Goal: Task Accomplishment & Management: Manage account settings

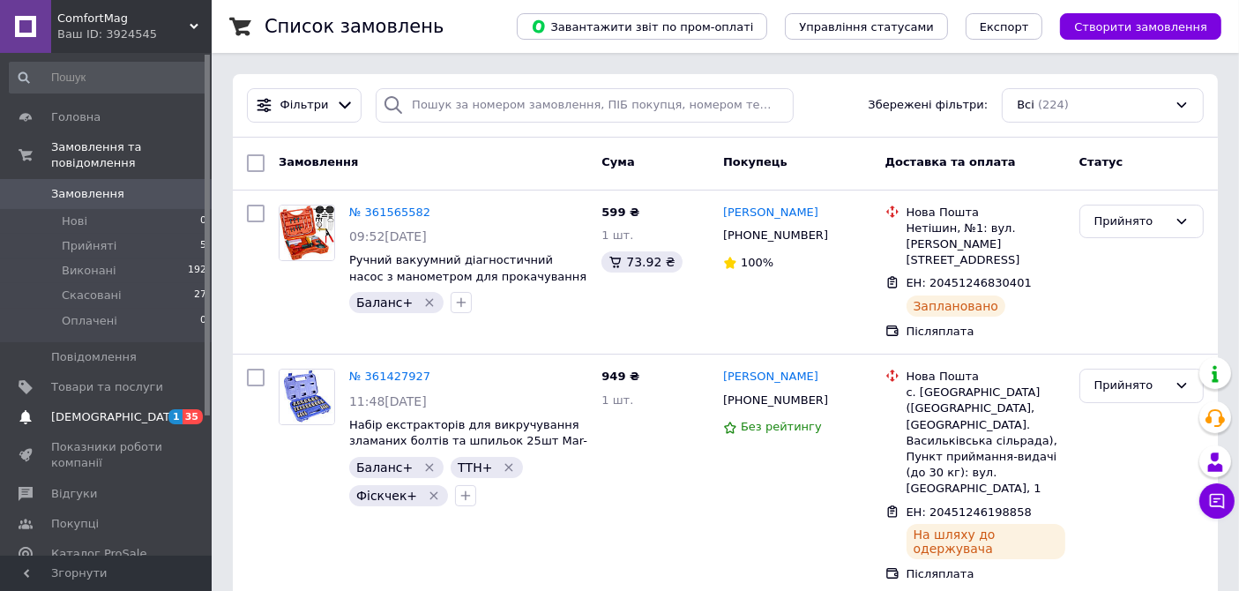
click at [146, 409] on span "[DEMOGRAPHIC_DATA]" at bounding box center [107, 417] width 112 height 16
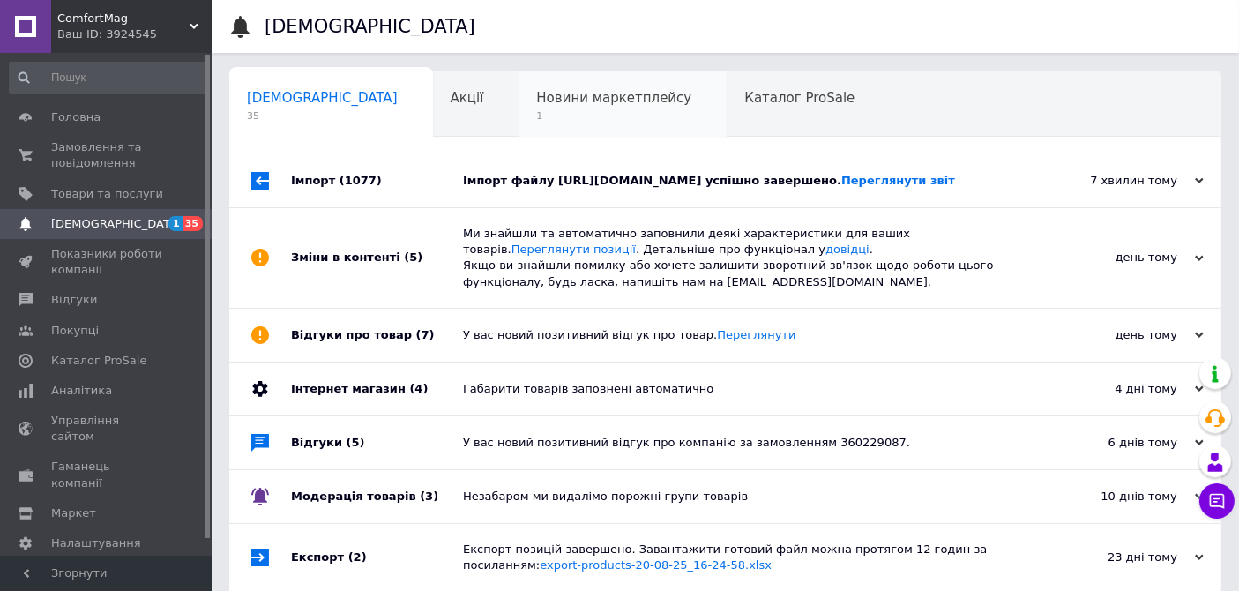
click at [536, 121] on span "1" at bounding box center [613, 115] width 155 height 13
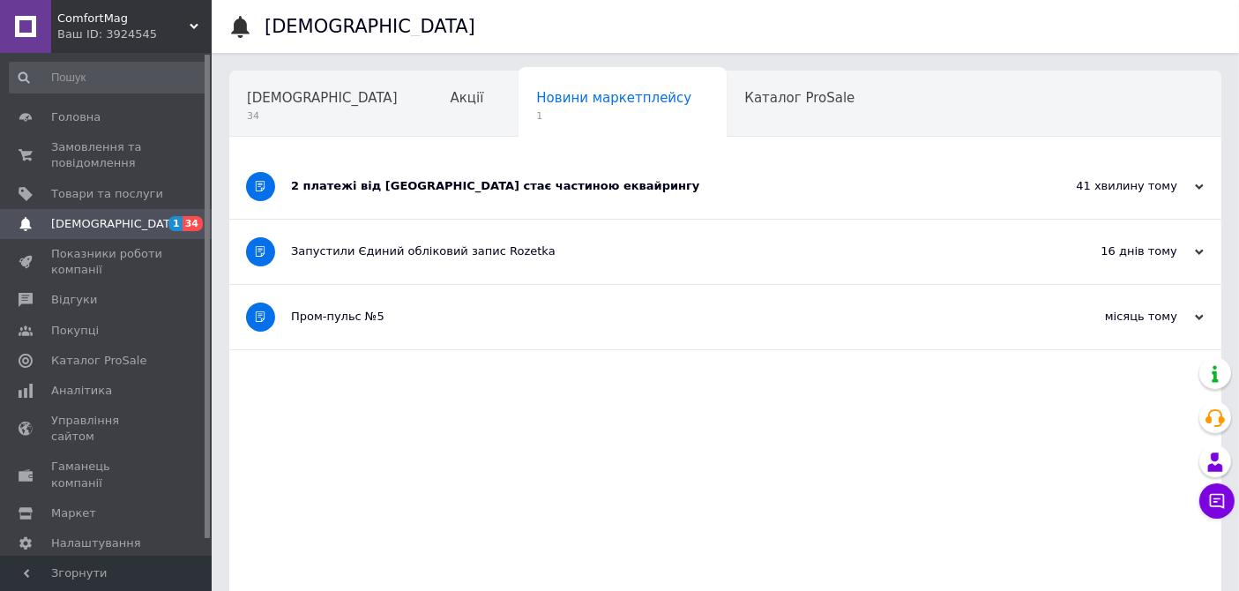
click at [516, 190] on div "2 платежі від Rozetka стає частиною еквайрингу" at bounding box center [659, 186] width 736 height 16
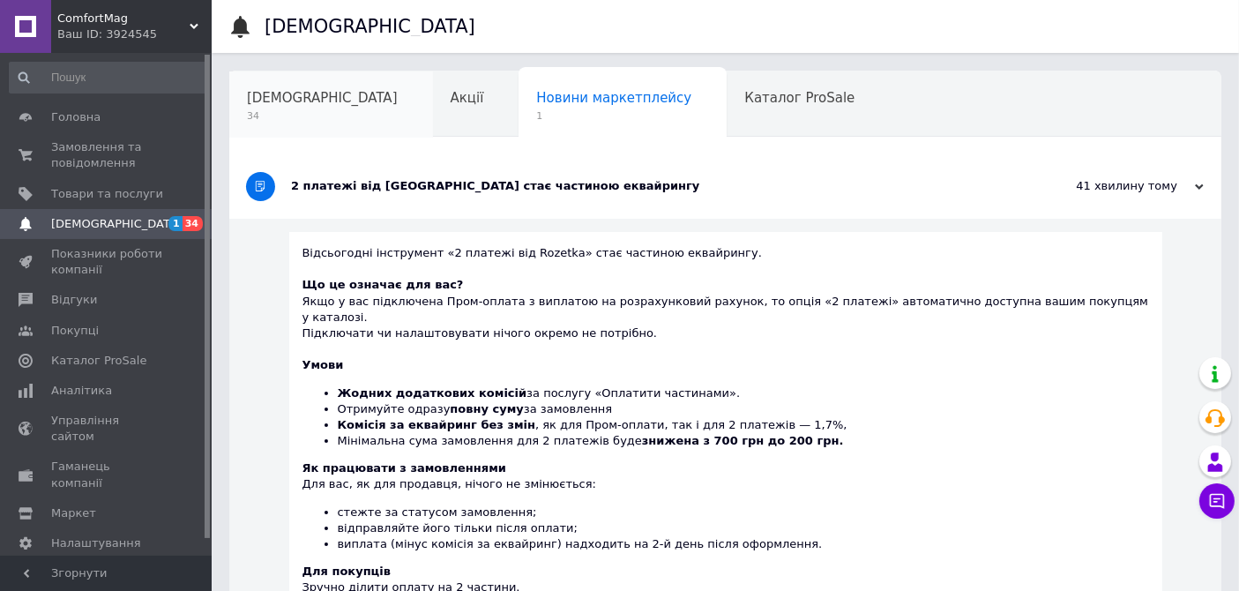
click at [289, 107] on div "Сповіщення 34" at bounding box center [331, 104] width 204 height 67
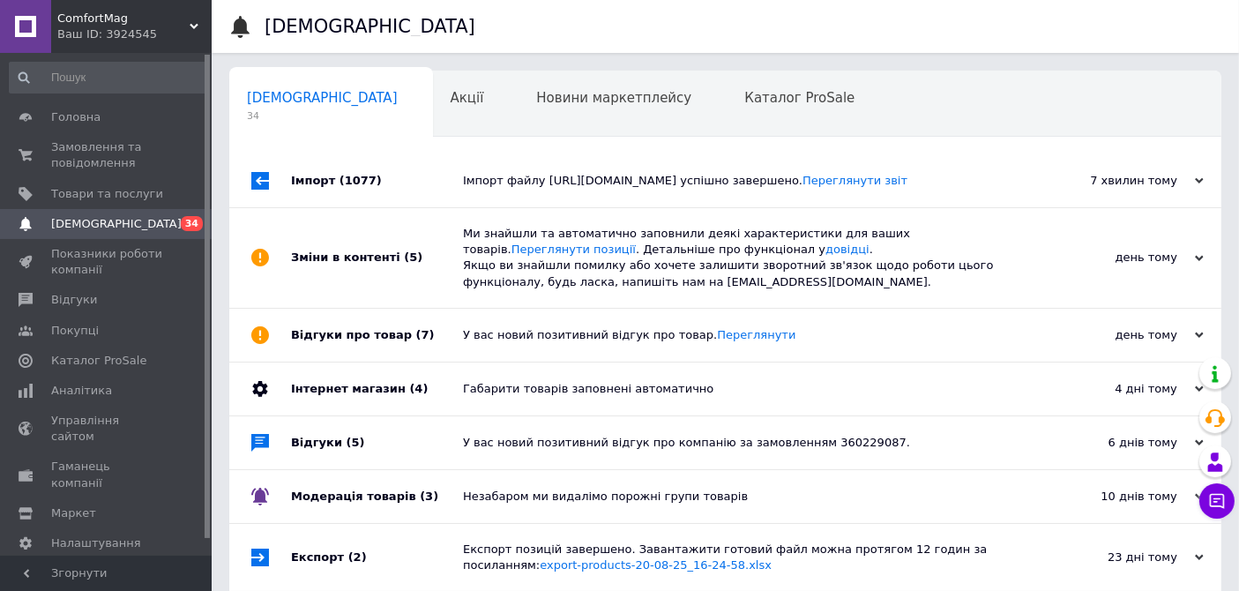
click at [406, 189] on div "Імпорт (1077)" at bounding box center [377, 180] width 172 height 53
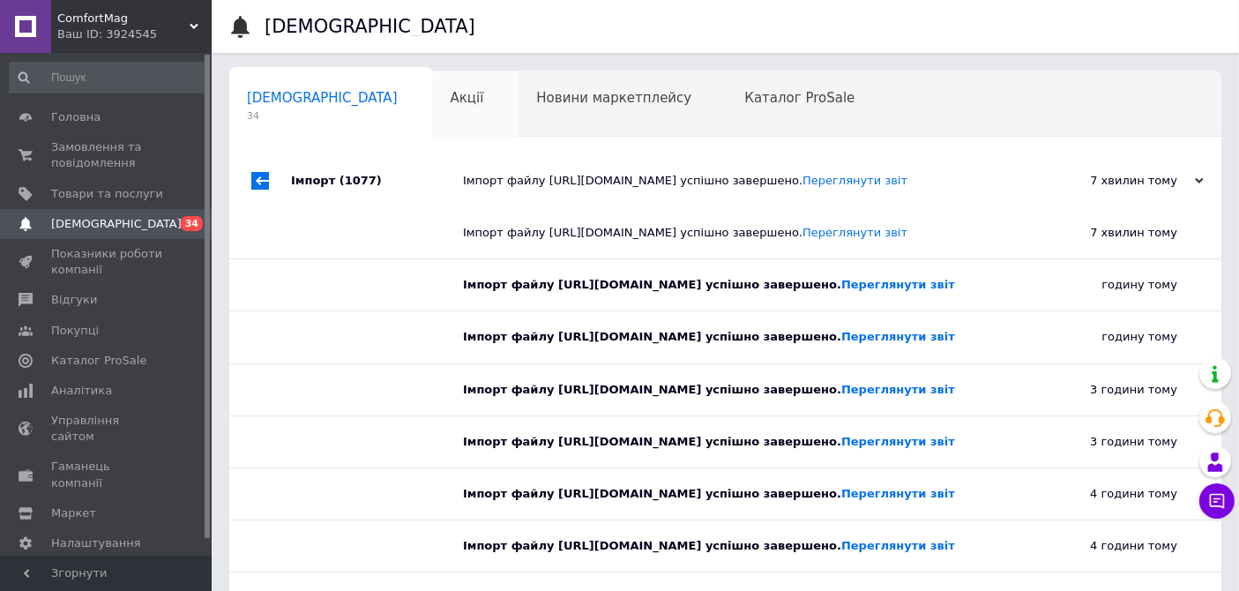
click at [433, 113] on div "Акції" at bounding box center [476, 104] width 86 height 67
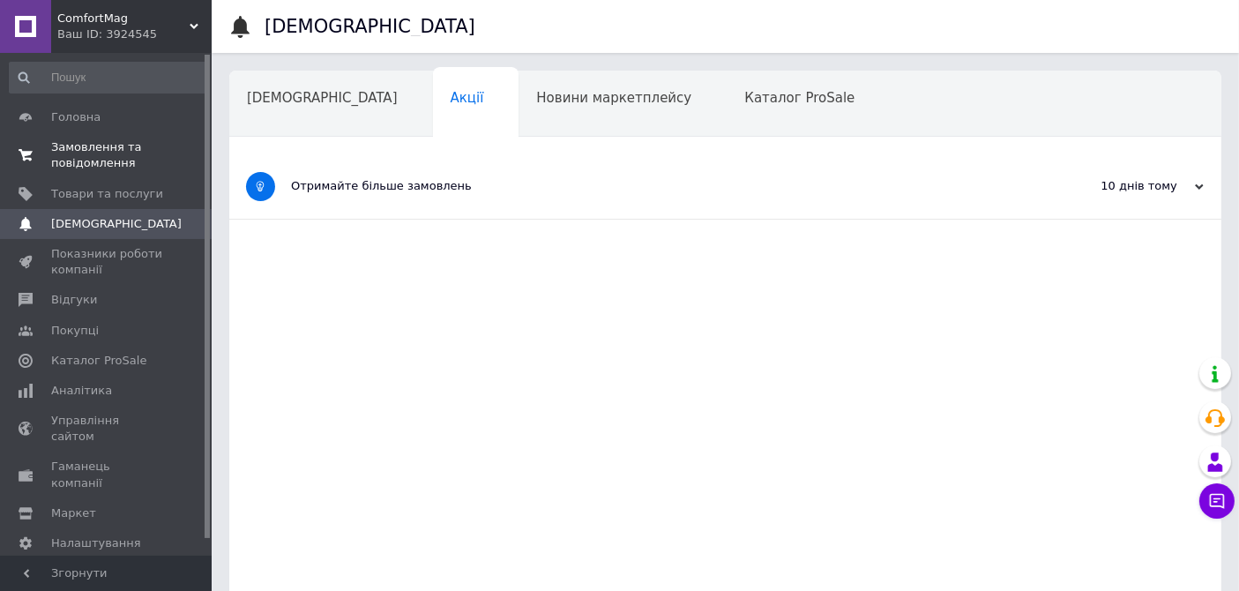
click at [114, 161] on span "Замовлення та повідомлення" at bounding box center [107, 155] width 112 height 32
